Goal: Information Seeking & Learning: Learn about a topic

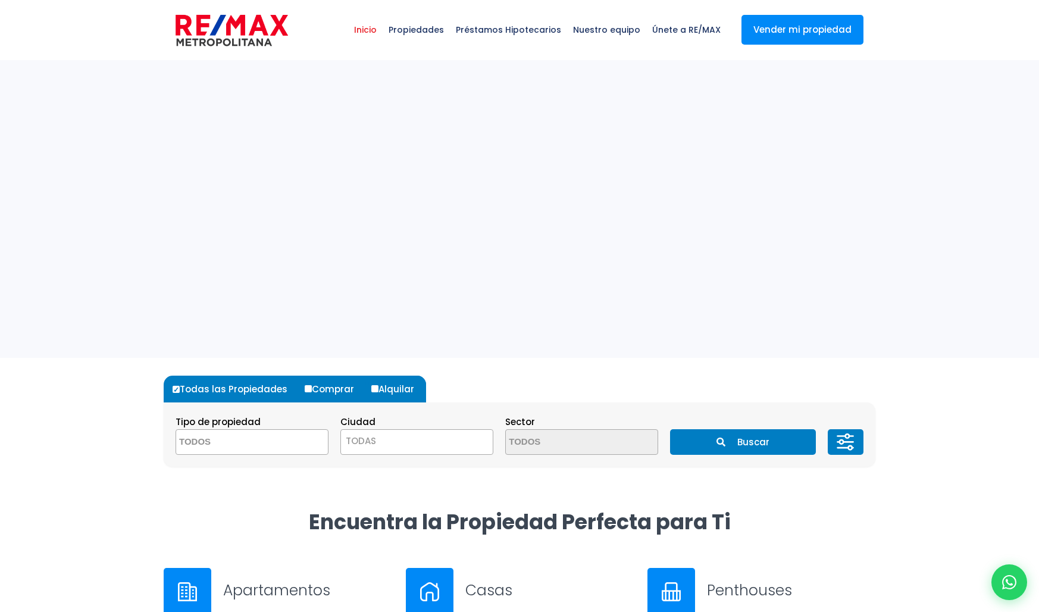
select select
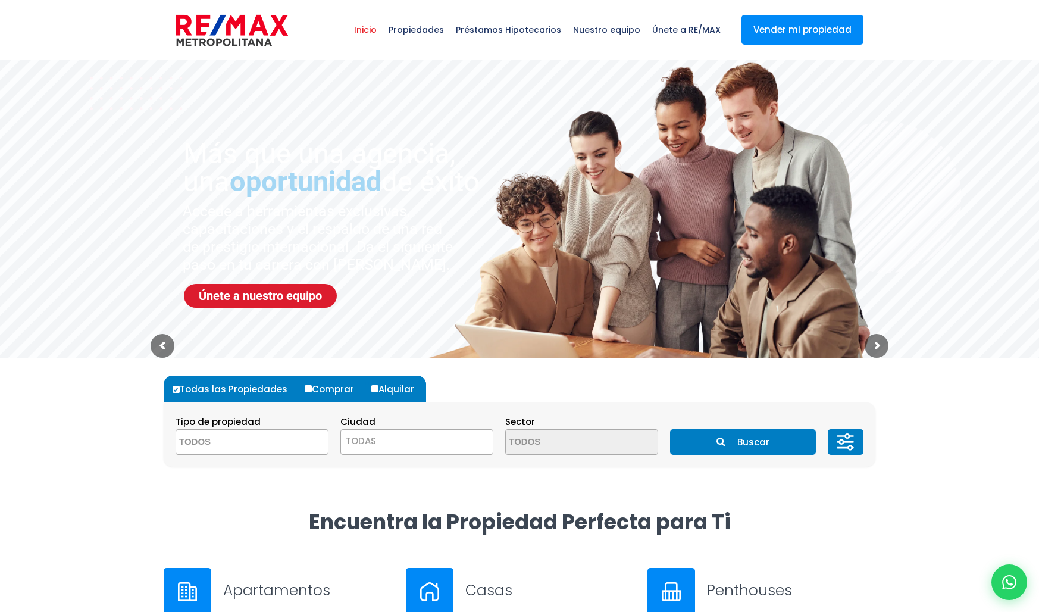
scroll to position [4, 0]
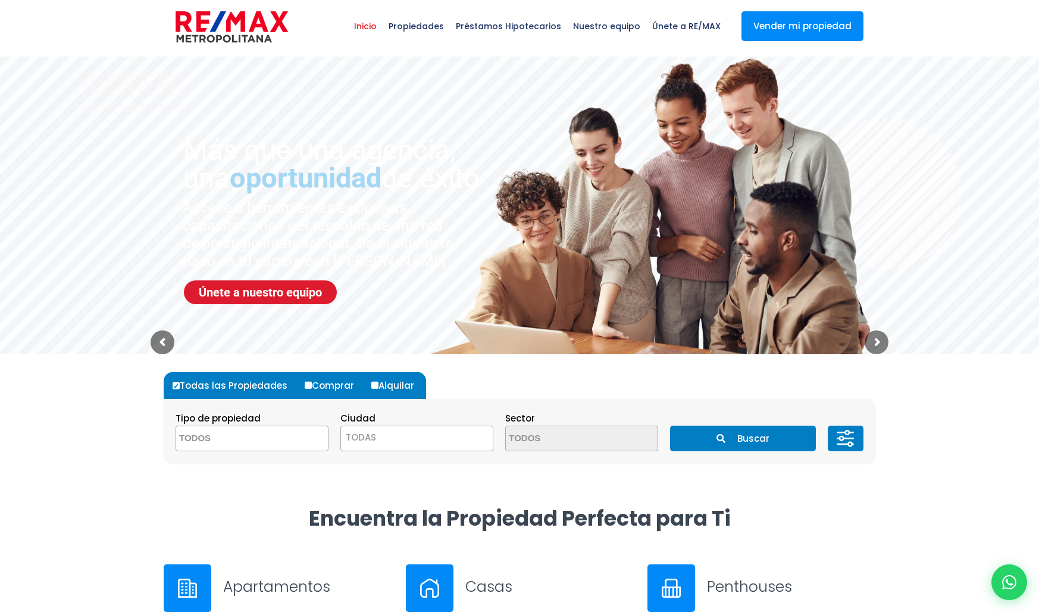
click at [420, 23] on span "Propiedades" at bounding box center [416, 26] width 67 height 36
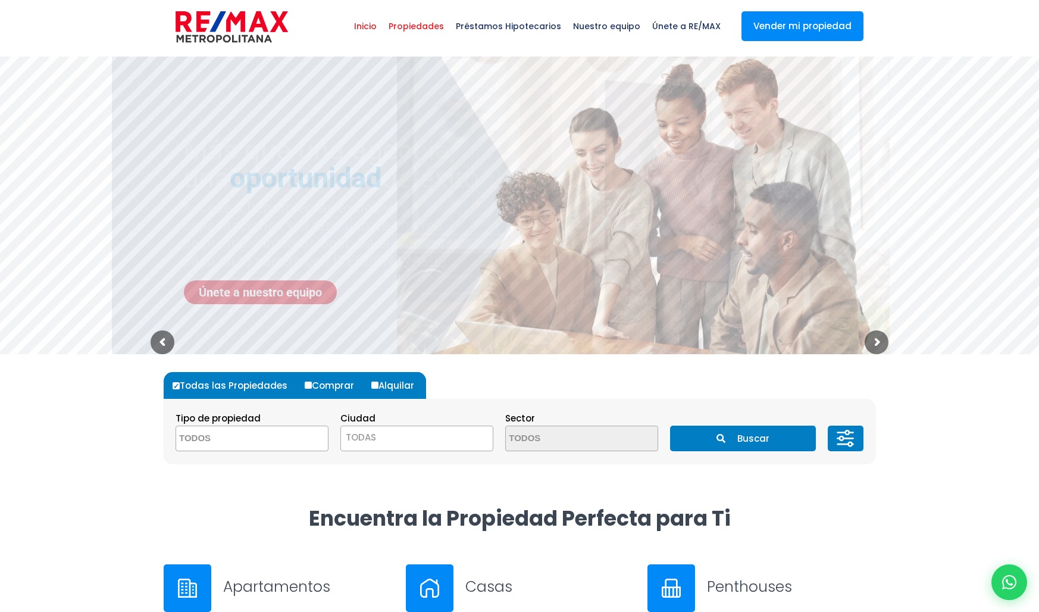
click at [420, 23] on span "Propiedades" at bounding box center [416, 26] width 67 height 36
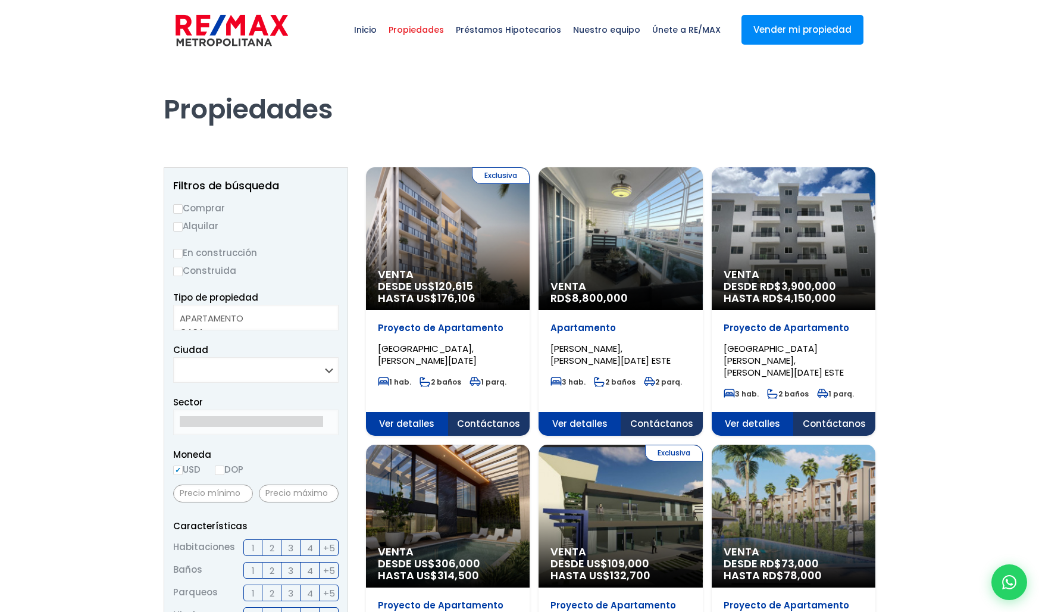
select select
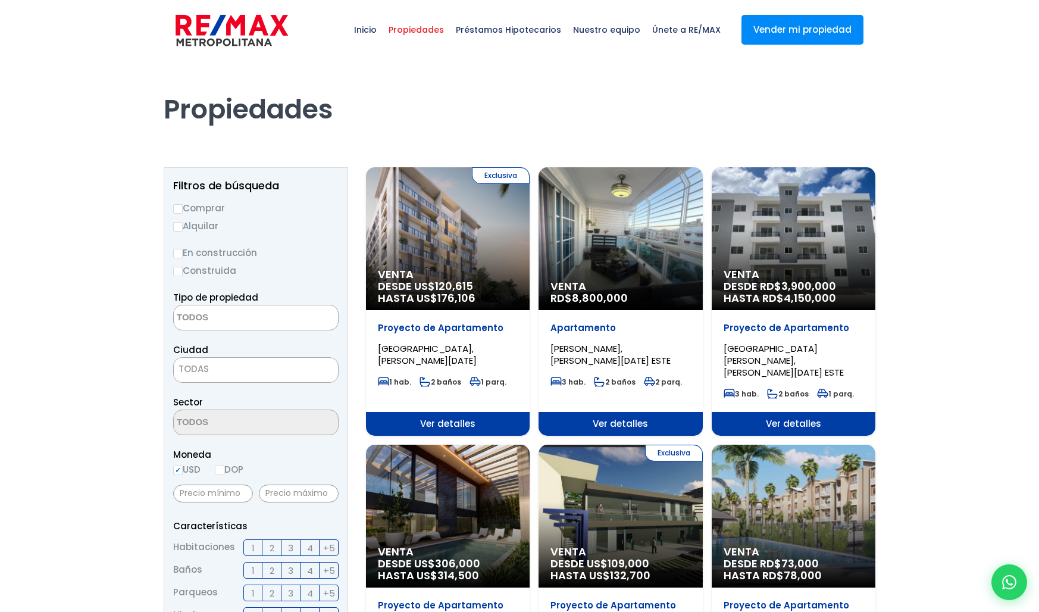
click at [449, 412] on span "Ver detalles" at bounding box center [448, 424] width 164 height 24
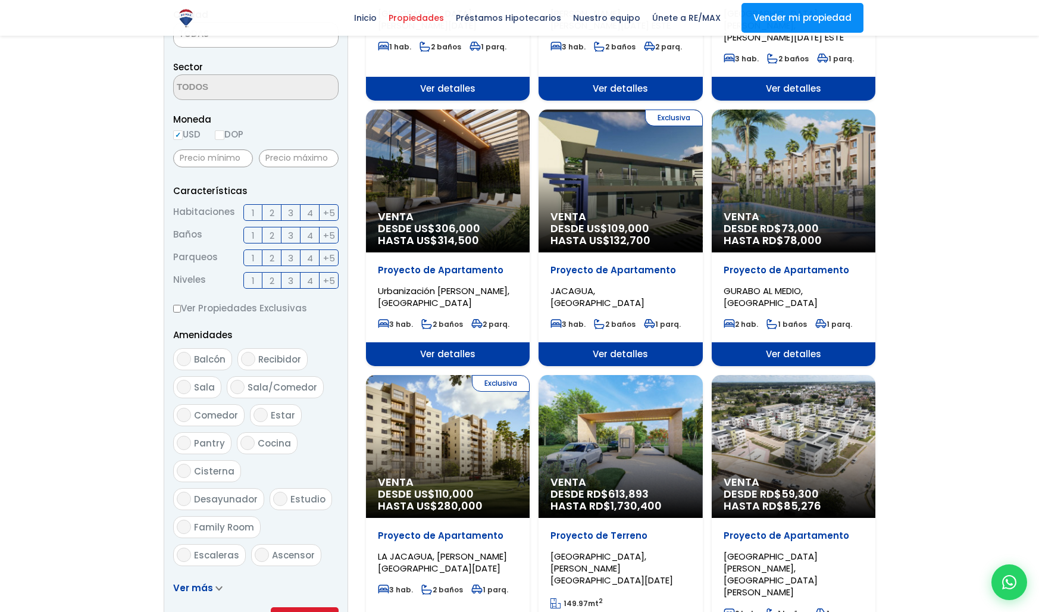
scroll to position [353, 0]
